Goal: Transaction & Acquisition: Subscribe to service/newsletter

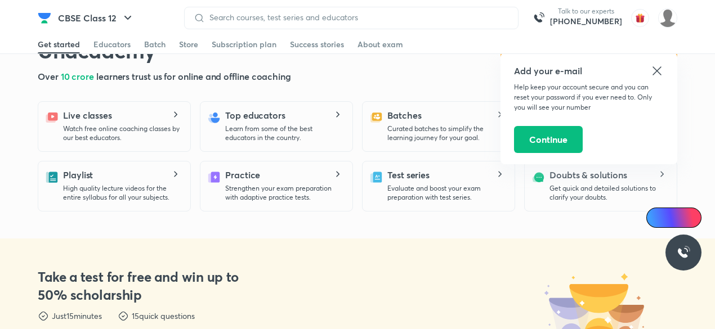
scroll to position [285, 0]
click at [659, 70] on icon at bounding box center [657, 71] width 14 height 14
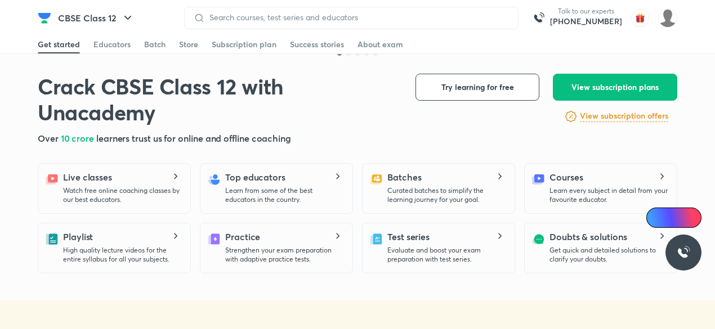
scroll to position [224, 0]
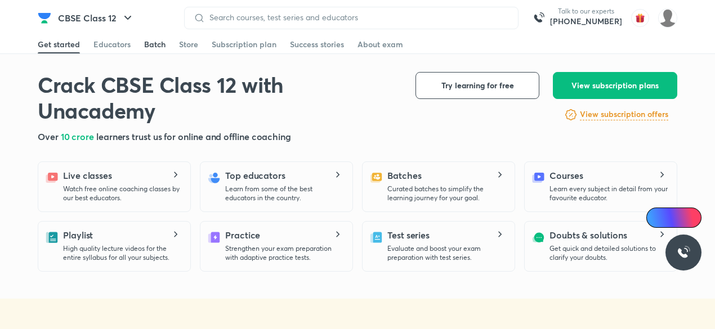
click at [153, 42] on div "Batch" at bounding box center [154, 44] width 21 height 11
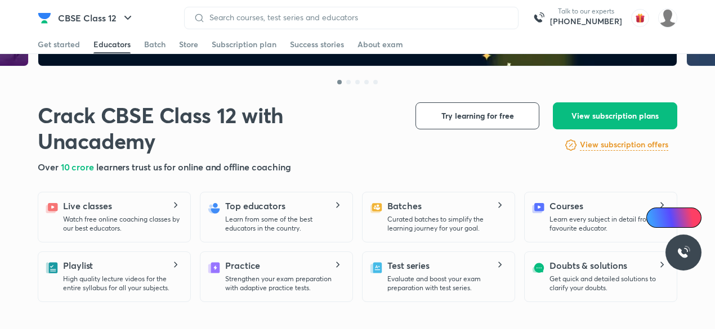
scroll to position [195, 0]
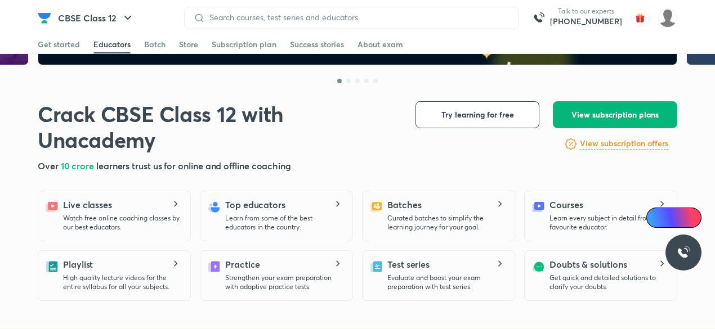
click at [580, 122] on button "View subscription plans" at bounding box center [615, 114] width 124 height 27
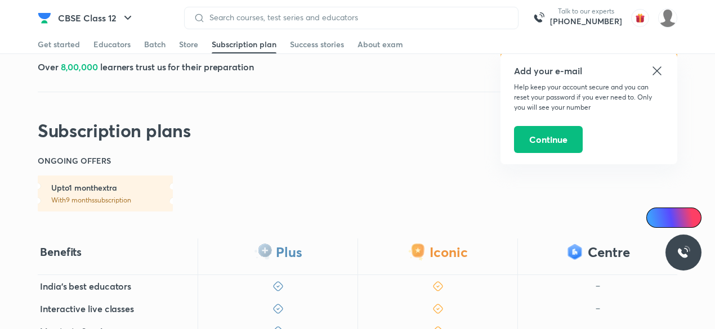
scroll to position [123, 0]
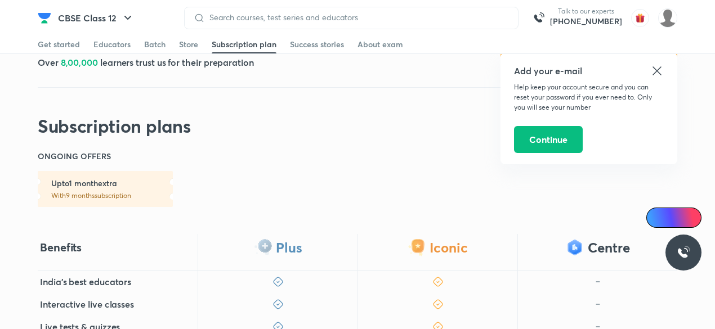
click at [653, 69] on icon at bounding box center [657, 71] width 14 height 14
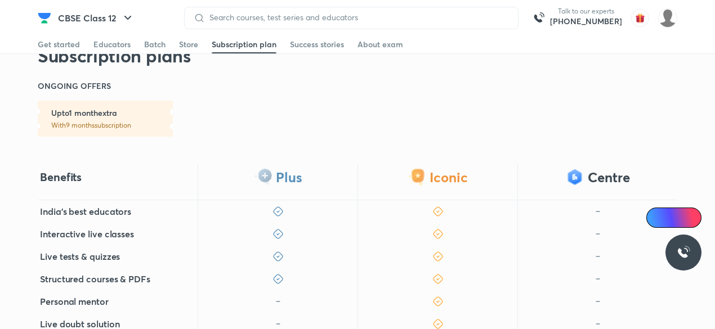
scroll to position [0, 0]
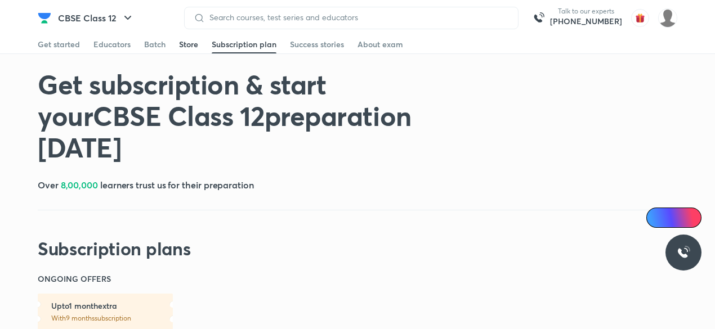
click at [179, 44] on div "Store" at bounding box center [188, 44] width 19 height 11
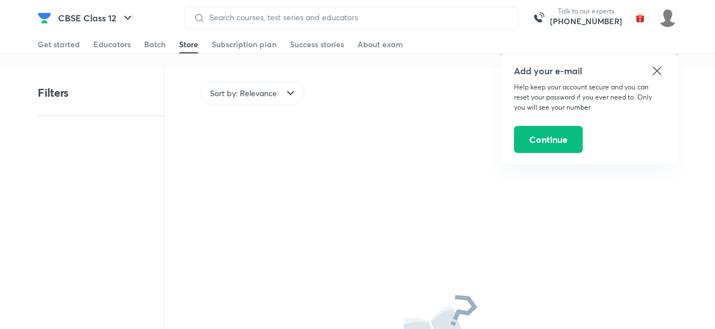
click at [259, 92] on span "Sort by: Relevance" at bounding box center [243, 93] width 67 height 11
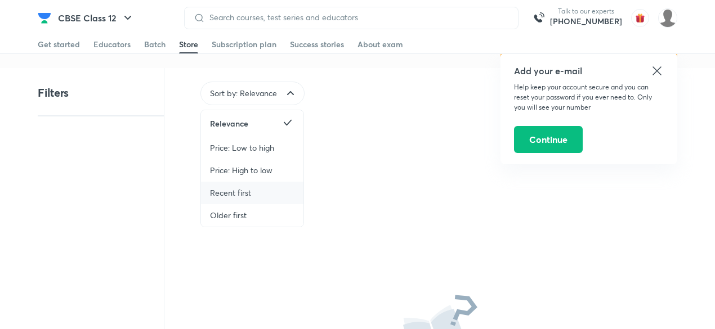
click at [271, 193] on div "Recent first" at bounding box center [252, 193] width 102 height 23
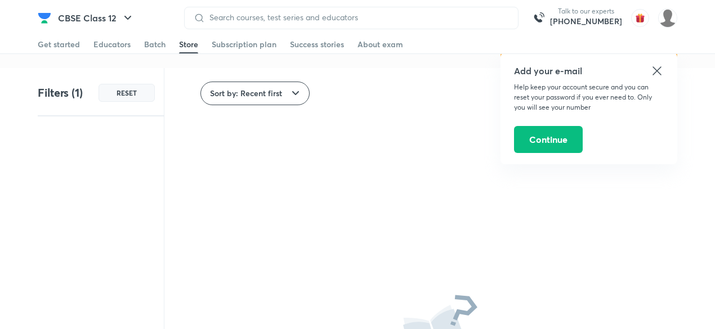
scroll to position [1, 0]
click at [658, 69] on icon at bounding box center [656, 70] width 8 height 8
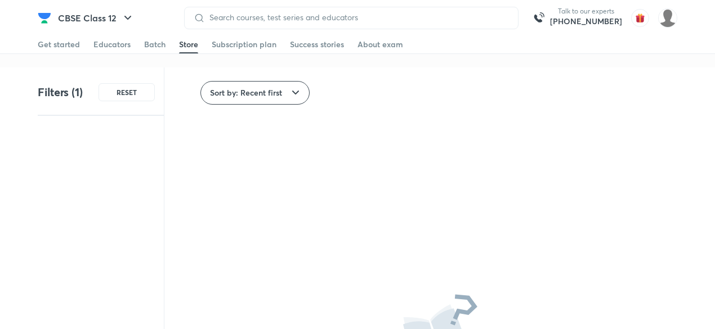
scroll to position [0, 0]
click at [152, 48] on div "Batch" at bounding box center [154, 44] width 21 height 11
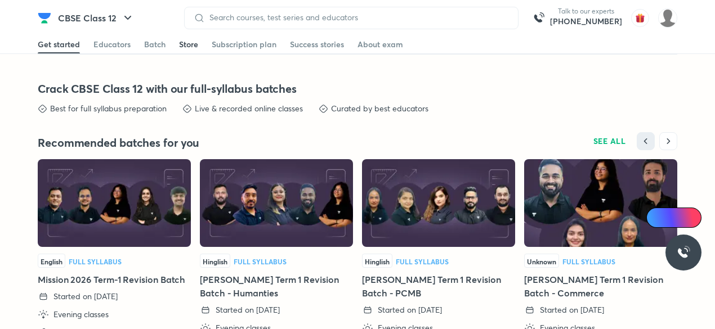
scroll to position [2446, 0]
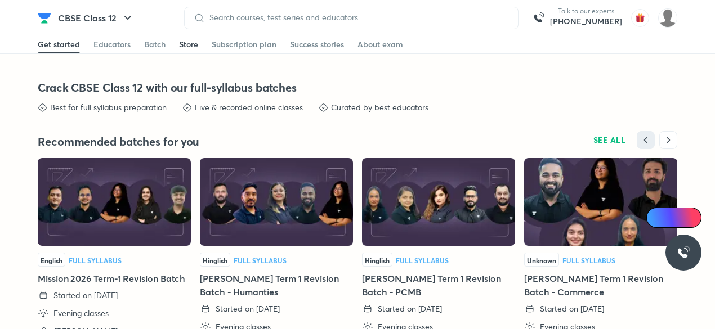
click at [186, 43] on div "Store" at bounding box center [188, 44] width 19 height 11
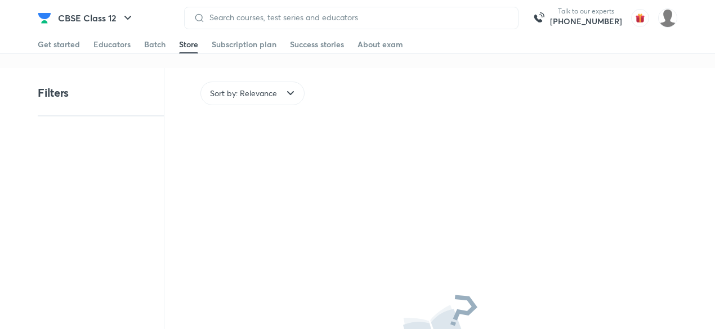
scroll to position [1, 0]
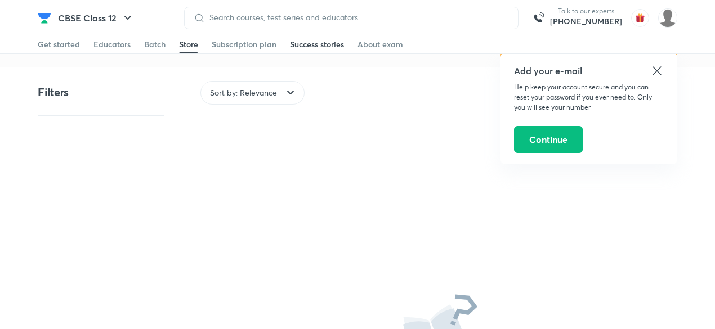
click at [318, 44] on div "Success stories" at bounding box center [317, 44] width 54 height 11
click at [381, 44] on div "About exam" at bounding box center [380, 44] width 46 height 11
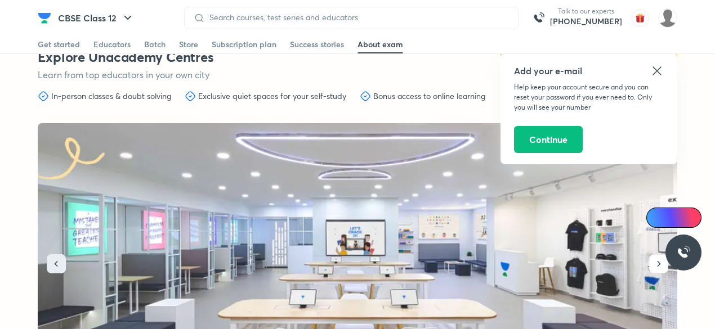
scroll to position [3090, 0]
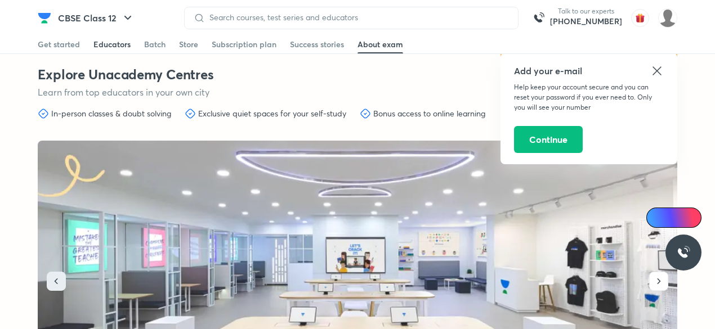
click at [118, 49] on div "Educators" at bounding box center [111, 44] width 37 height 11
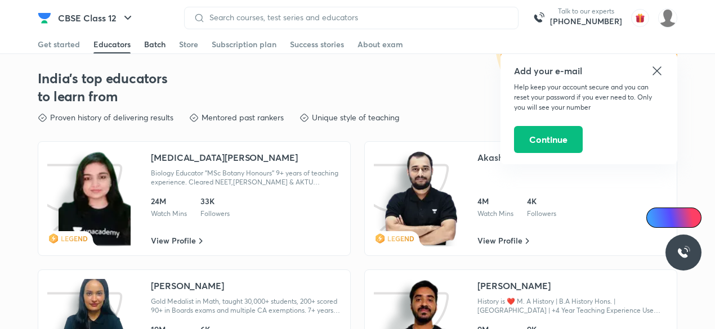
scroll to position [1811, 0]
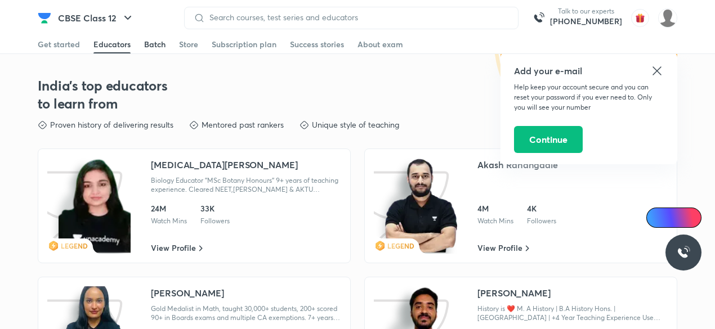
click at [158, 47] on div "Batch" at bounding box center [154, 44] width 21 height 11
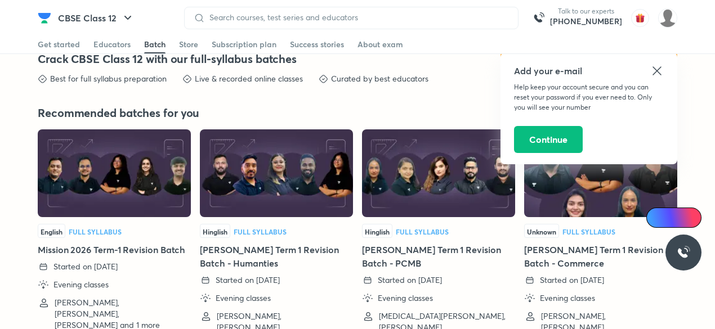
scroll to position [2475, 0]
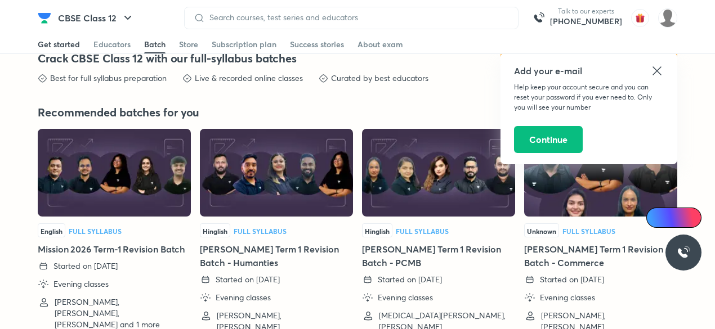
click at [65, 43] on div "Get started" at bounding box center [59, 44] width 42 height 11
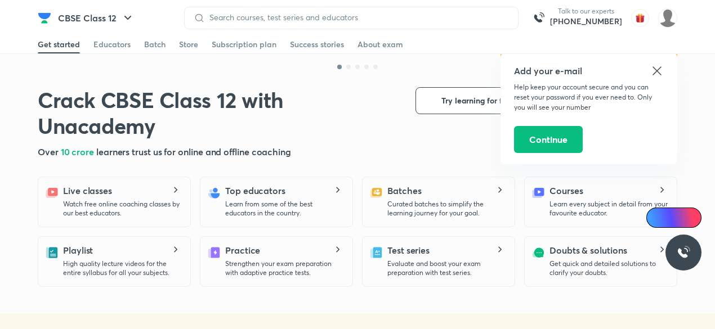
scroll to position [212, 0]
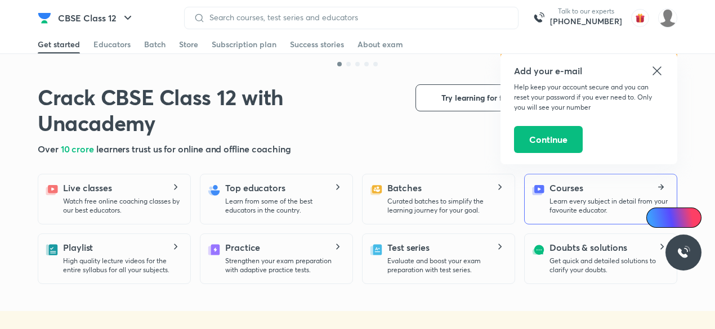
click at [604, 188] on div "Courses Learn every subject in detail from your favourite educator." at bounding box center [608, 198] width 118 height 34
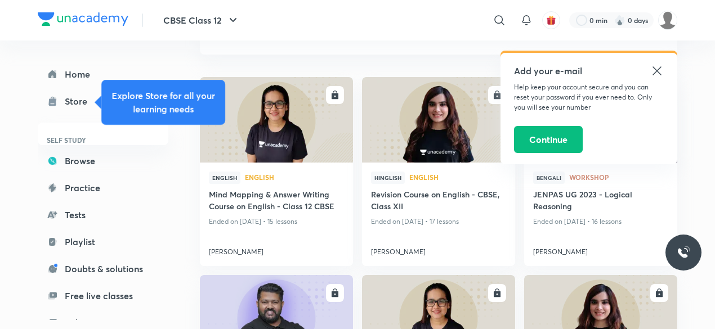
scroll to position [92, 0]
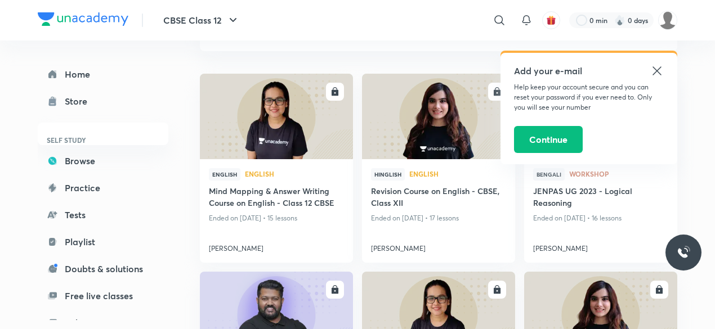
click at [658, 69] on icon at bounding box center [656, 70] width 8 height 8
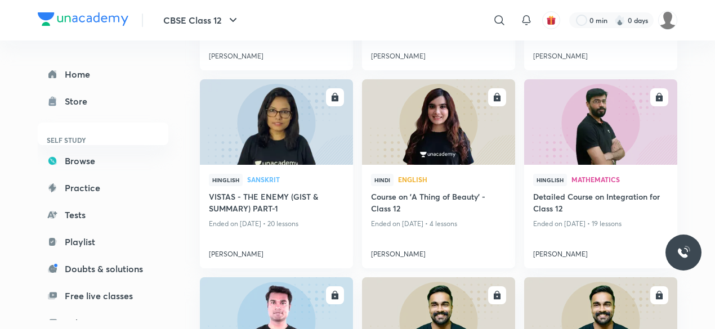
scroll to position [4446, 0]
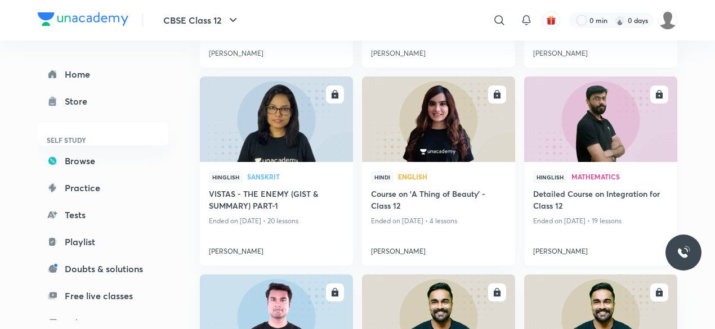
click at [590, 127] on img at bounding box center [600, 119] width 156 height 87
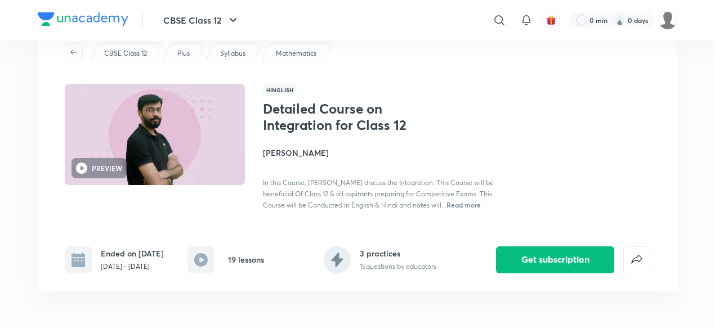
scroll to position [38, 0]
click at [200, 267] on rect at bounding box center [200, 259] width 27 height 27
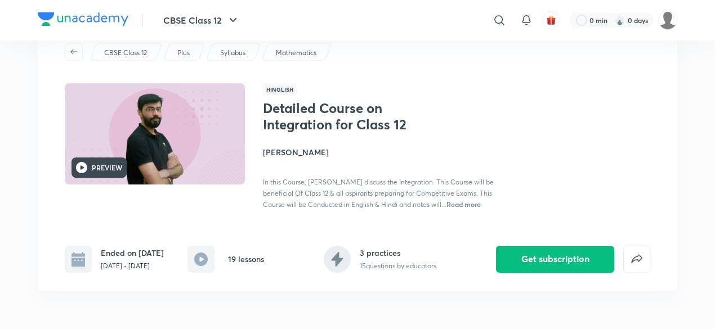
click at [118, 173] on div "PREVIEW" at bounding box center [98, 168] width 55 height 20
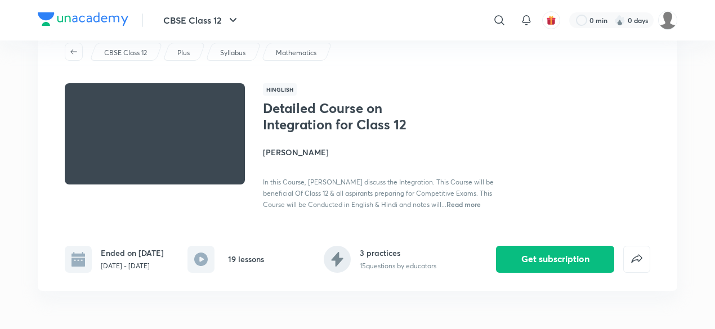
scroll to position [0, 0]
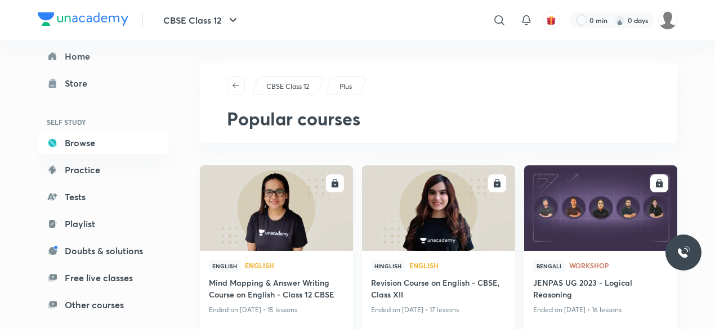
click at [304, 230] on img at bounding box center [276, 208] width 156 height 87
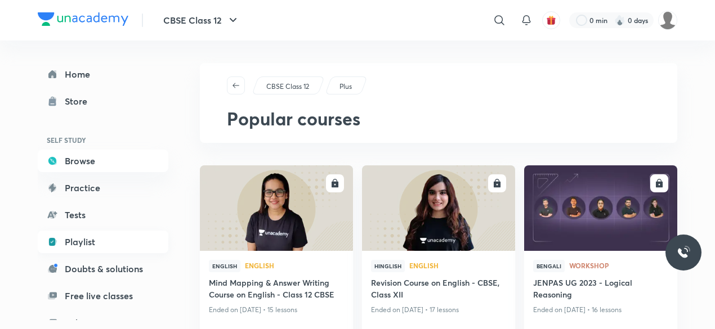
scroll to position [18, 0]
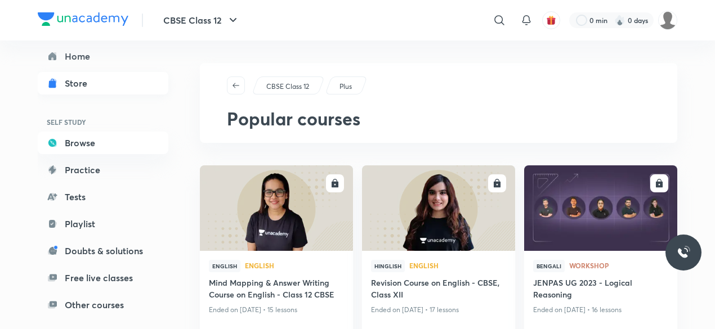
click at [108, 78] on link "Store" at bounding box center [103, 83] width 131 height 23
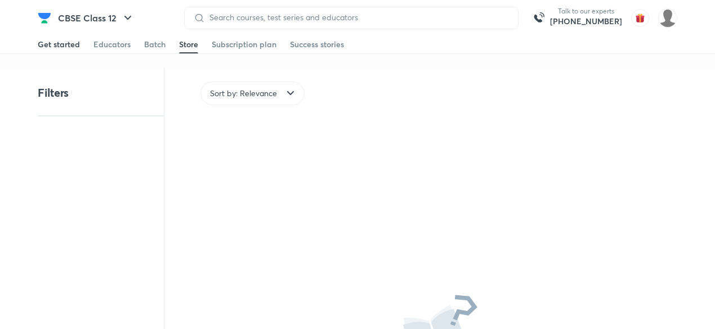
click at [64, 46] on div "Get started" at bounding box center [59, 44] width 42 height 11
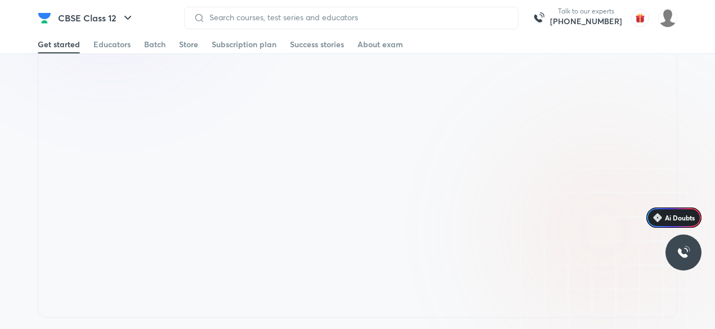
scroll to position [833, 0]
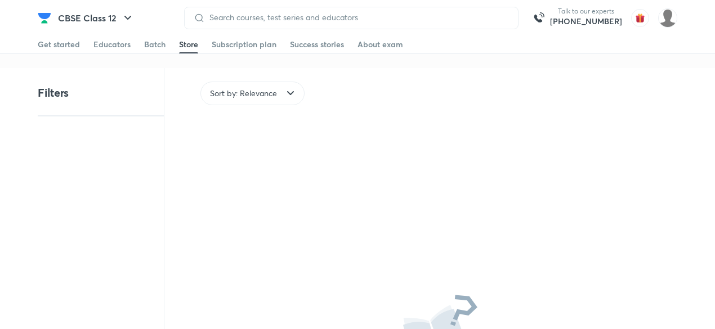
click at [284, 93] on icon at bounding box center [291, 94] width 14 height 14
click at [363, 158] on div "No result found Try changing filters to see more results" at bounding box center [440, 275] width 481 height 295
click at [118, 86] on div "Filters" at bounding box center [96, 93] width 117 height 18
click at [83, 102] on div "Filters" at bounding box center [101, 100] width 126 height 33
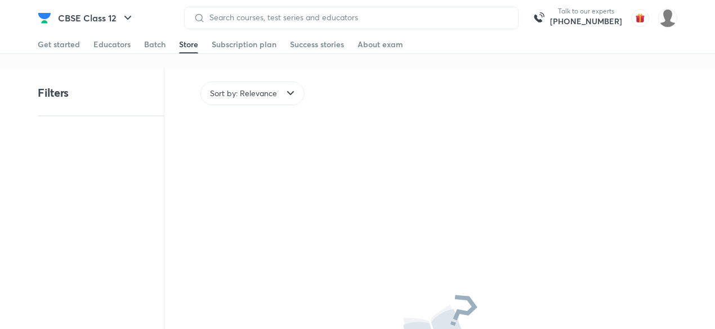
click at [83, 102] on div "Filters" at bounding box center [101, 100] width 126 height 33
click at [107, 205] on div "Filters" at bounding box center [101, 273] width 126 height 411
click at [290, 88] on icon at bounding box center [291, 94] width 14 height 14
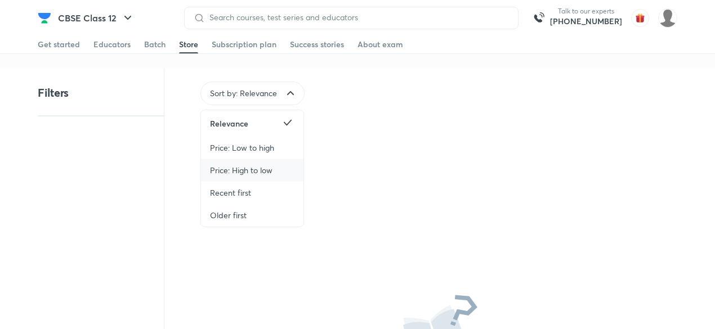
click at [277, 180] on div "Price: High to low" at bounding box center [252, 170] width 102 height 23
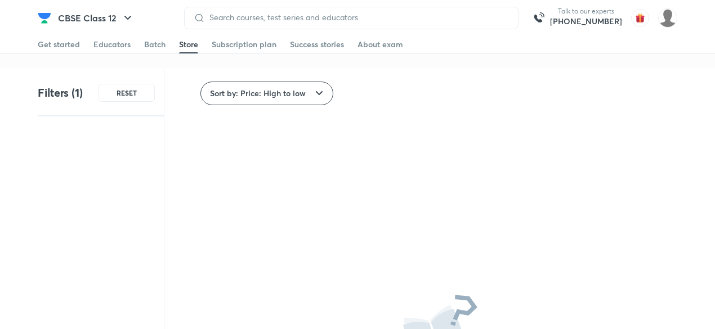
click at [300, 93] on span "Sort by: Price: High to low" at bounding box center [258, 93] width 96 height 11
click at [286, 143] on div "Price: Low to high" at bounding box center [266, 144] width 131 height 23
click at [300, 97] on span "Sort by: Price: Low to high" at bounding box center [258, 93] width 97 height 11
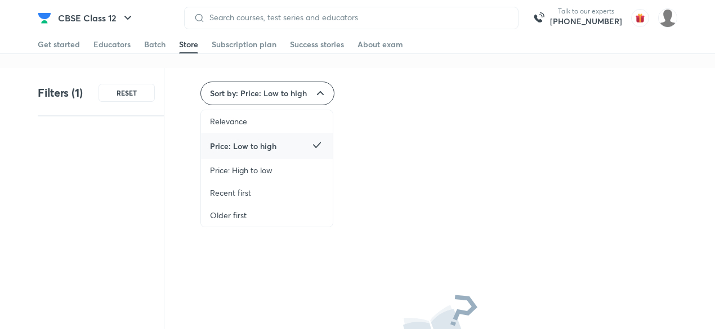
click at [287, 151] on div "Price: Low to high" at bounding box center [267, 146] width 132 height 26
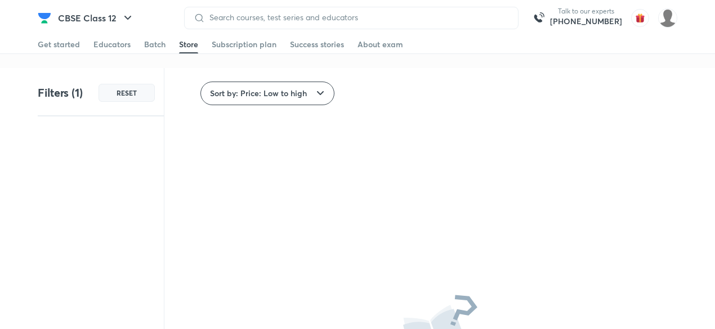
click at [127, 92] on span "RESET" at bounding box center [126, 92] width 20 height 9
click at [160, 44] on div "Batch" at bounding box center [154, 44] width 21 height 11
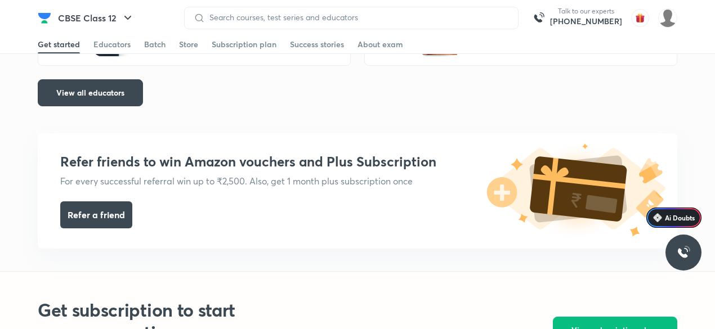
scroll to position [2104, 0]
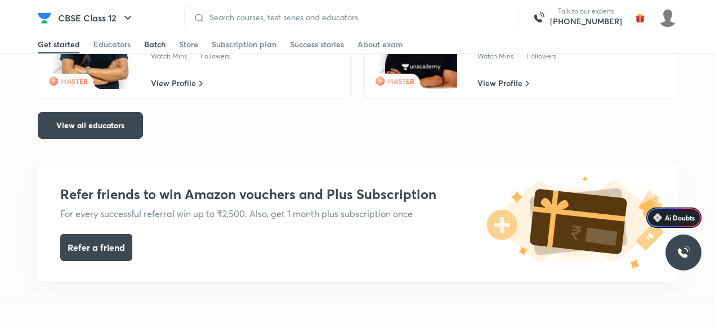
click at [161, 43] on div "Batch" at bounding box center [154, 44] width 21 height 11
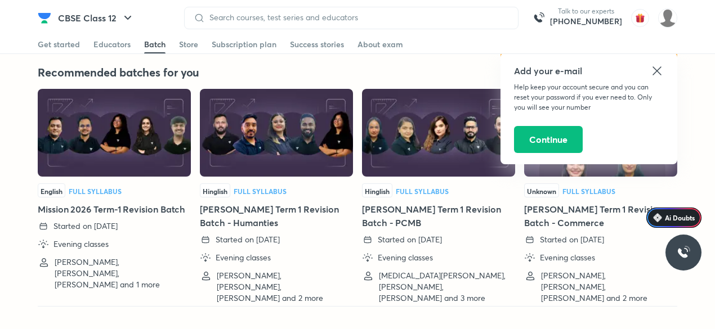
scroll to position [2516, 0]
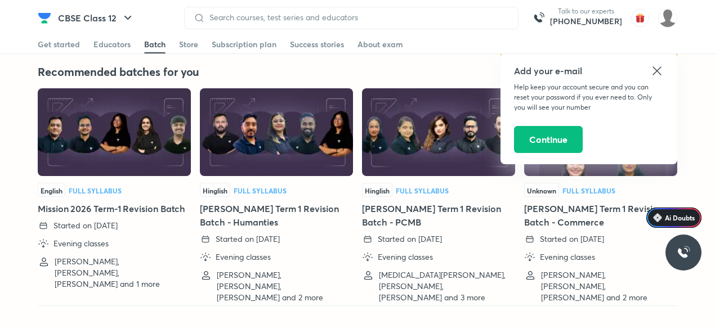
click at [661, 72] on icon at bounding box center [657, 71] width 14 height 14
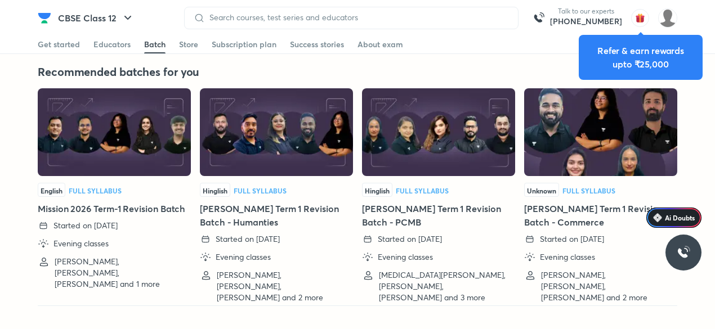
click at [472, 163] on img at bounding box center [438, 132] width 153 height 88
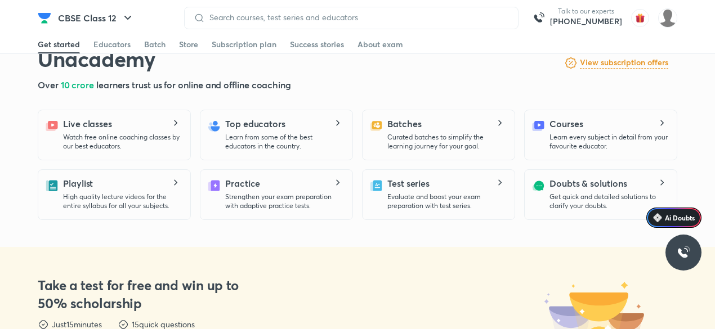
scroll to position [280, 0]
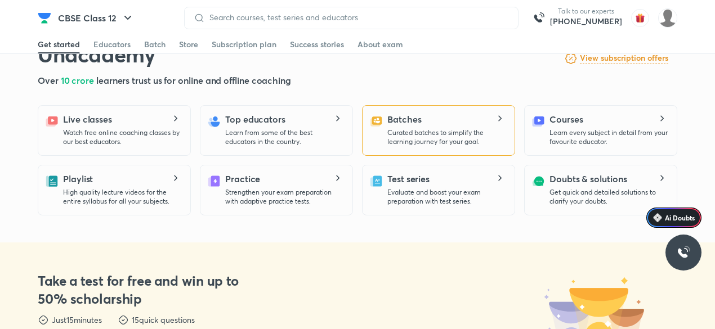
click at [458, 152] on div "Batches Curated batches to simplify the learning journey for your goal." at bounding box center [438, 130] width 153 height 51
click at [456, 137] on p "Curated batches to simplify the learning journey for your goal." at bounding box center [446, 137] width 118 height 18
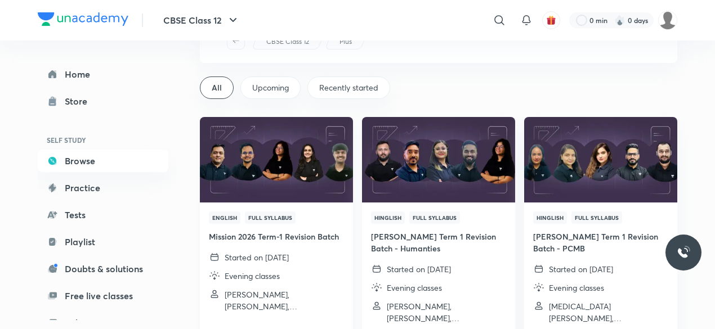
scroll to position [44, 0]
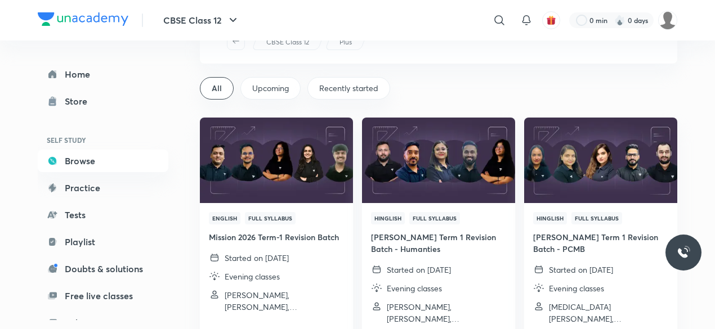
click at [284, 89] on span "Upcoming" at bounding box center [270, 88] width 37 height 11
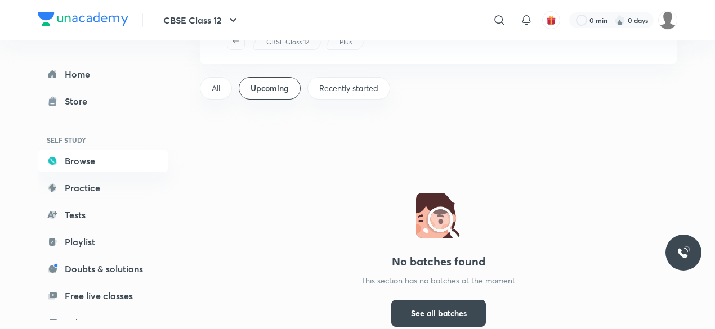
click at [339, 87] on span "Recently started" at bounding box center [348, 88] width 59 height 11
click at [222, 87] on div "All" at bounding box center [216, 88] width 32 height 23
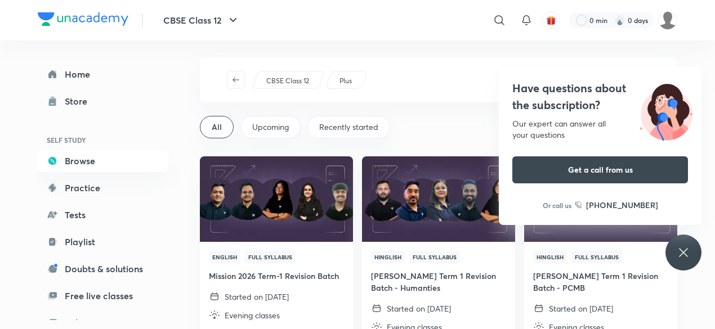
scroll to position [7, 0]
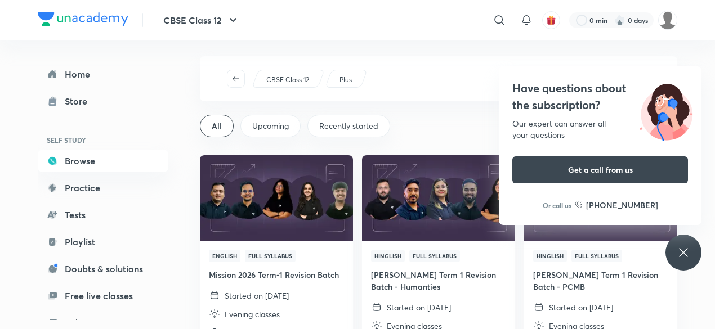
click at [682, 256] on icon at bounding box center [683, 253] width 14 height 14
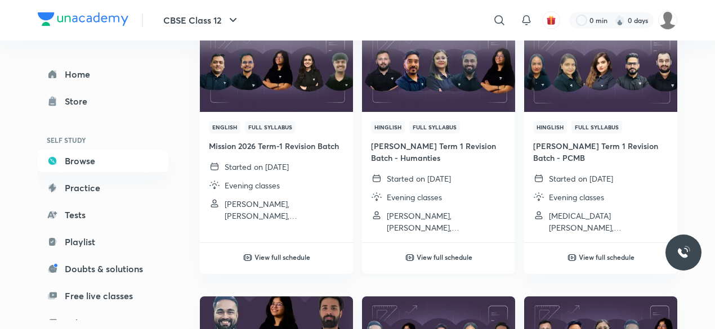
scroll to position [135, 0]
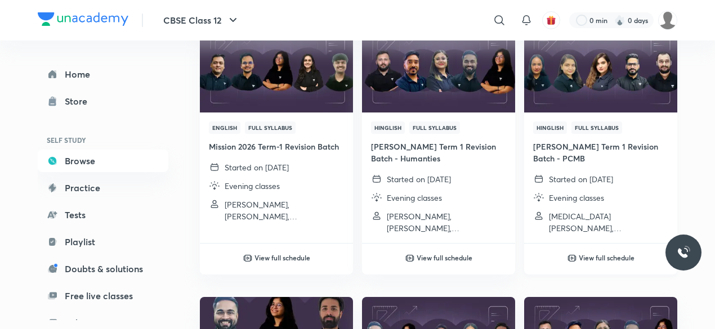
click at [612, 76] on img at bounding box center [600, 69] width 156 height 87
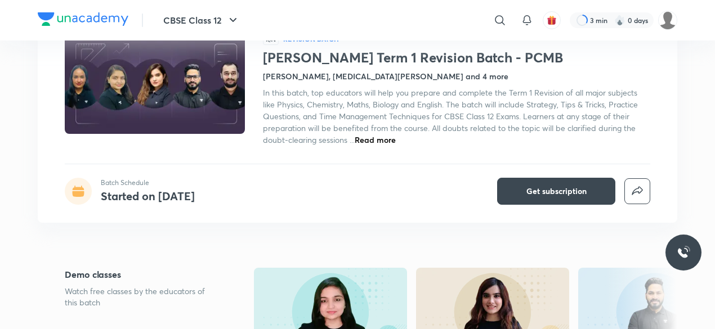
scroll to position [84, 0]
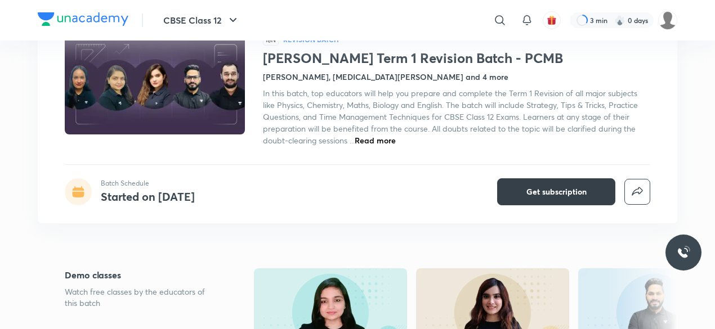
click at [528, 200] on button "Get subscription" at bounding box center [556, 191] width 118 height 27
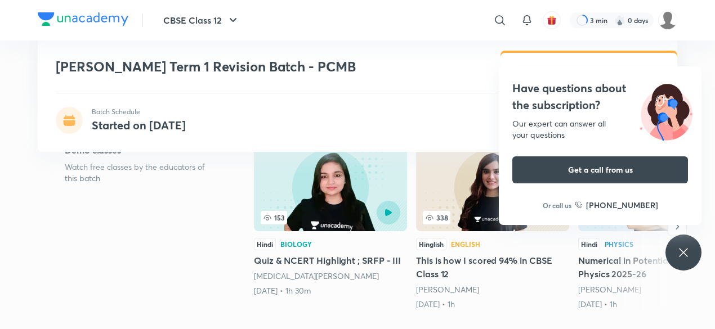
scroll to position [209, 0]
click at [684, 257] on icon at bounding box center [683, 253] width 14 height 14
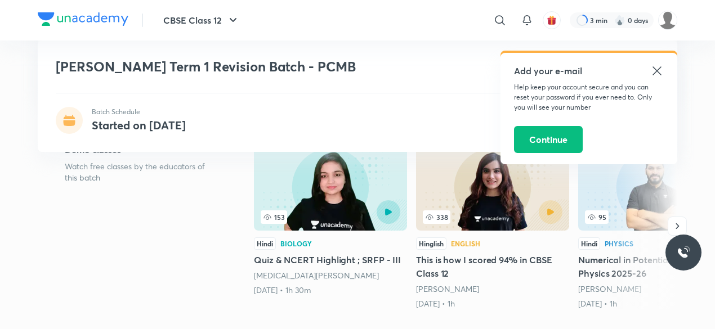
click at [658, 68] on icon at bounding box center [657, 71] width 14 height 14
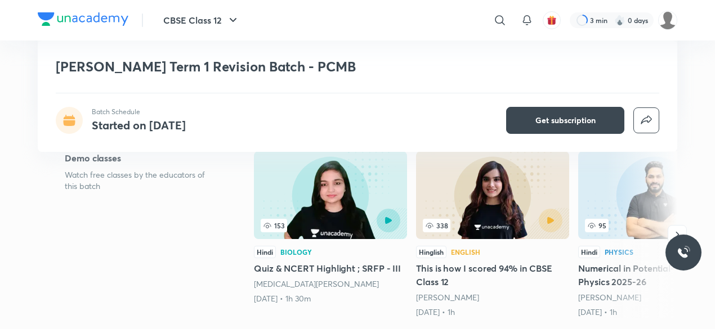
scroll to position [251, 0]
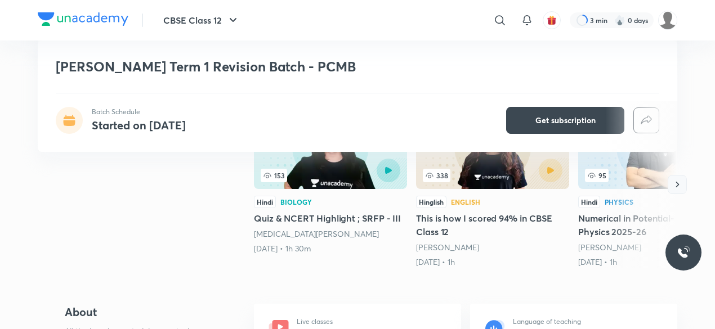
click at [675, 182] on icon "button" at bounding box center [676, 184] width 11 height 11
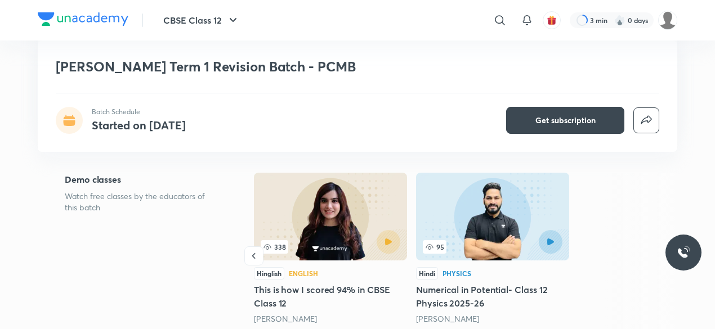
scroll to position [178, 0]
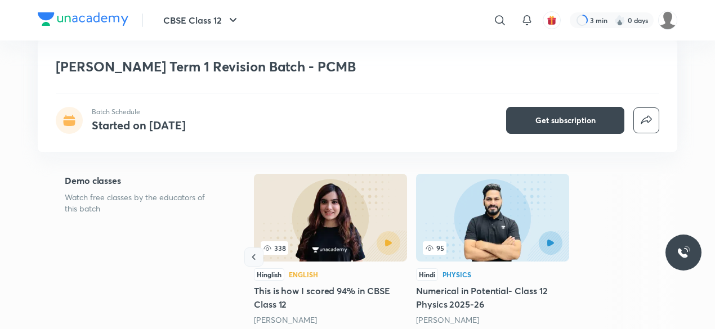
click at [256, 256] on icon "button" at bounding box center [253, 257] width 11 height 11
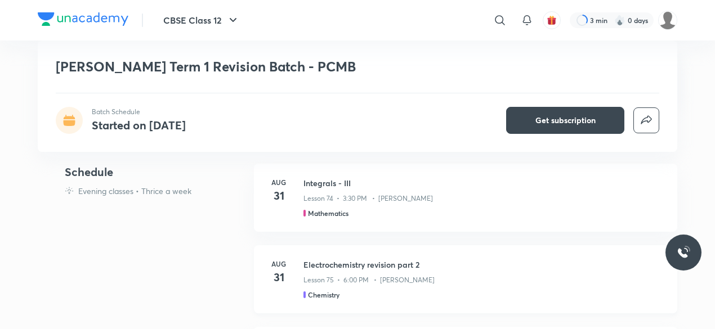
scroll to position [495, 0]
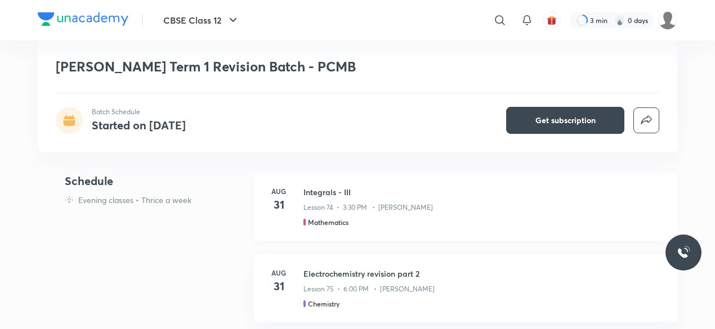
click at [426, 212] on div "Integrals - III Lesson 74 • 3:30 PM • [PERSON_NAME] Mathematics" at bounding box center [483, 206] width 360 height 41
click at [286, 204] on h4 "31" at bounding box center [278, 204] width 23 height 17
click at [313, 225] on h5 "Mathematics" at bounding box center [328, 222] width 41 height 10
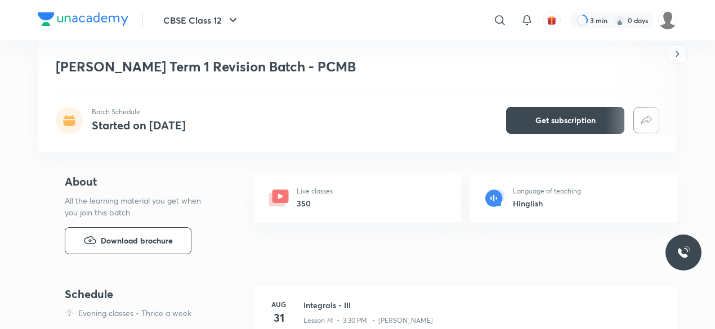
scroll to position [386, 0]
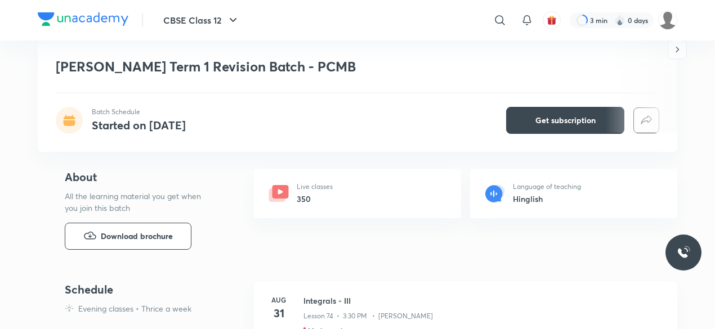
click at [104, 307] on p "Evening classes • Thrice a week" at bounding box center [134, 309] width 113 height 12
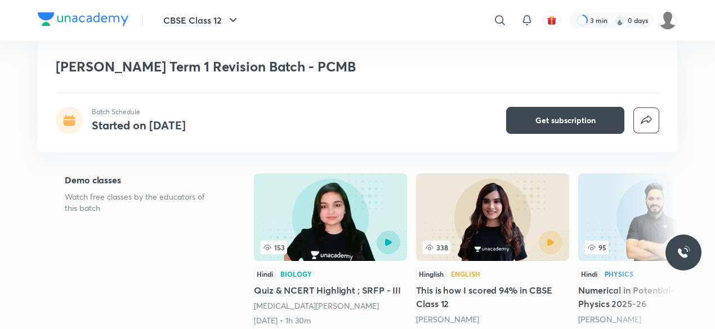
scroll to position [177, 0]
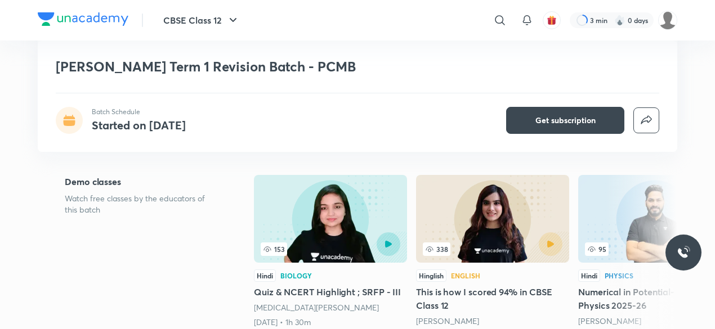
click at [132, 204] on p "Watch free classes by the educators of this batch" at bounding box center [141, 204] width 153 height 23
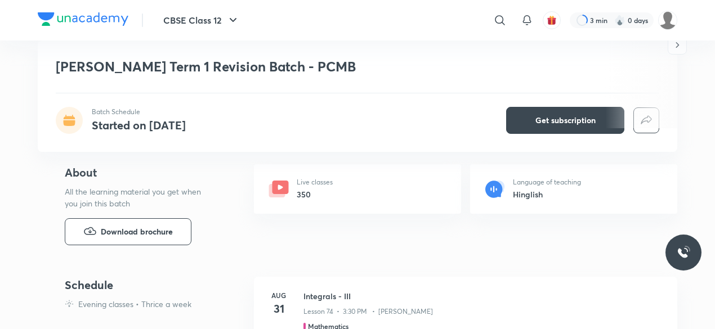
scroll to position [391, 0]
click at [380, 185] on div "Live classes 350" at bounding box center [357, 189] width 207 height 50
drag, startPoint x: 380, startPoint y: 185, endPoint x: 457, endPoint y: 240, distance: 94.5
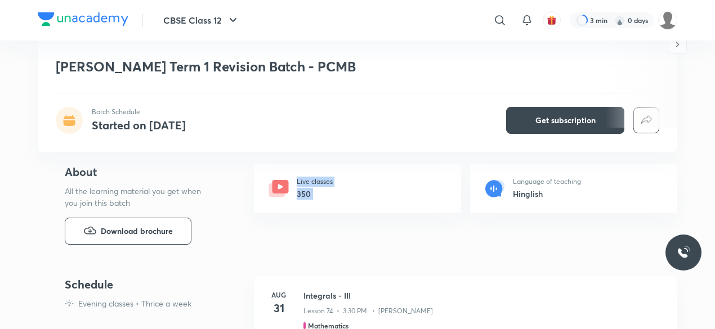
click at [457, 240] on div "About All the learning material you get when you join this batch Download broch…" at bounding box center [357, 204] width 639 height 81
click at [438, 229] on div "Live classes 350 Language of teaching Hinglish" at bounding box center [465, 202] width 423 height 77
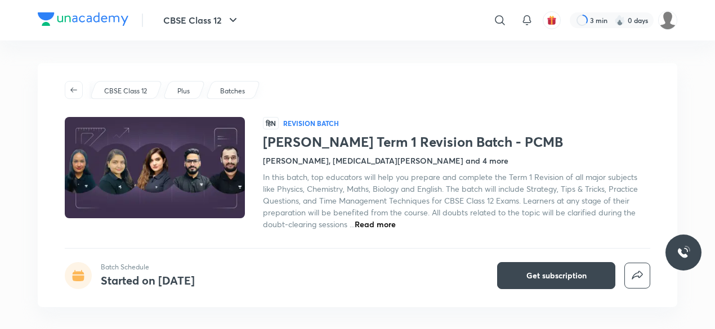
scroll to position [1, 0]
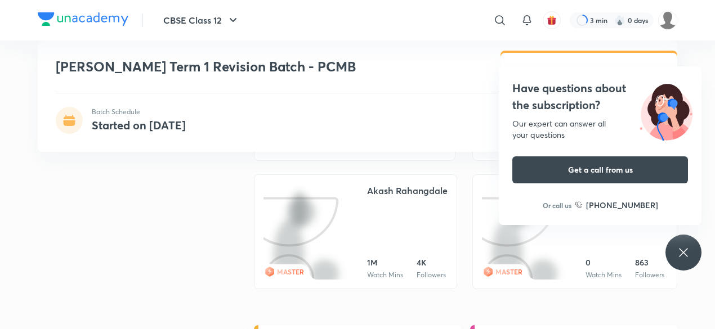
scroll to position [1303, 0]
